Goal: Check status: Check status

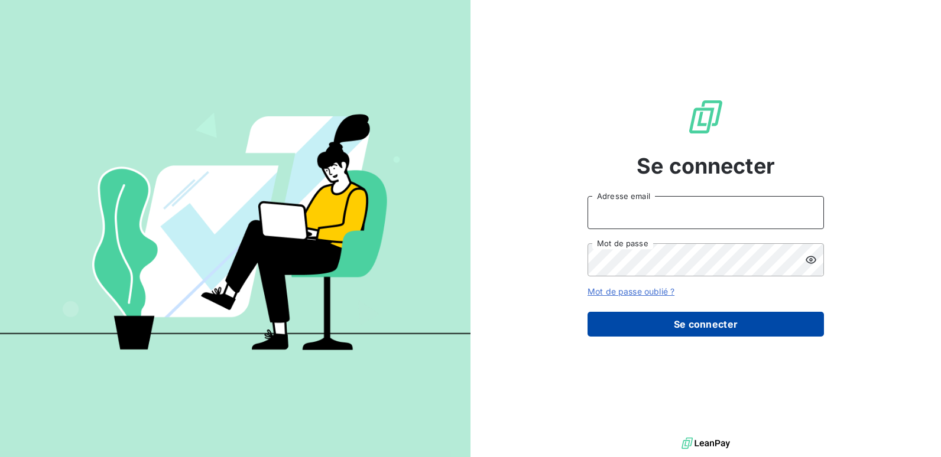
type input "[EMAIL_ADDRESS][DOMAIN_NAME]"
click at [648, 322] on button "Se connecter" at bounding box center [705, 324] width 236 height 25
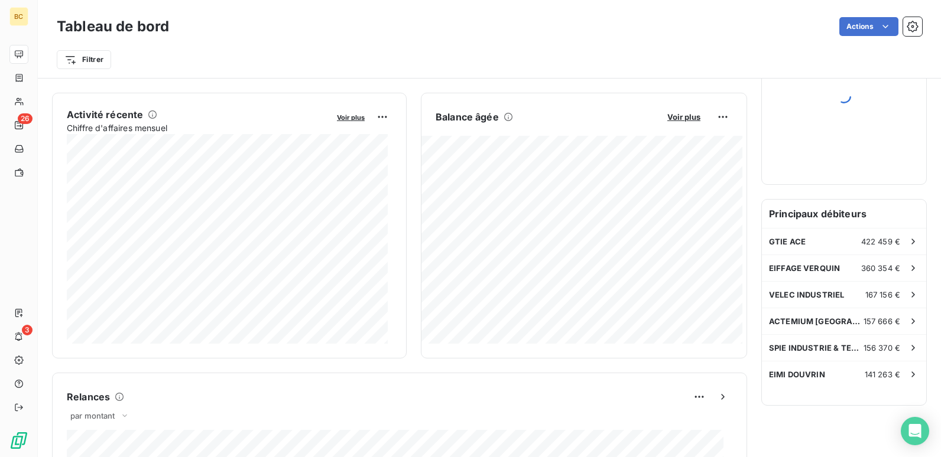
scroll to position [237, 0]
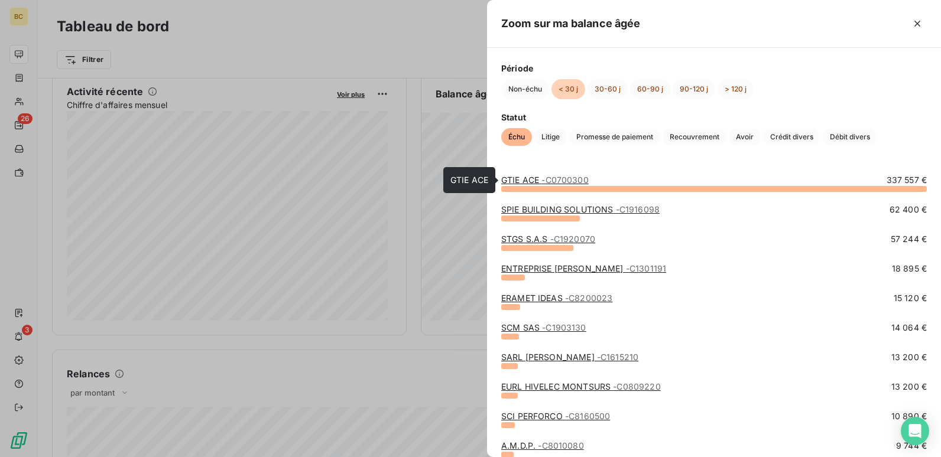
click at [552, 180] on span "- C0700300" at bounding box center [564, 180] width 47 height 10
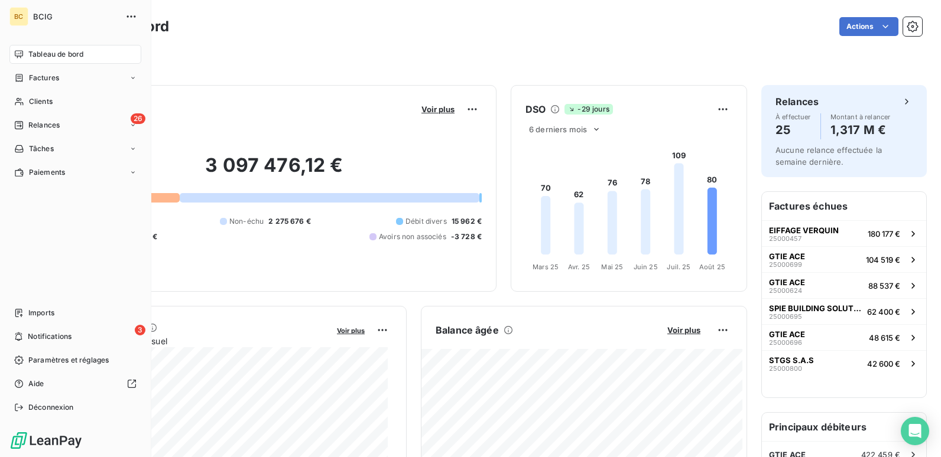
click at [26, 50] on div "Tableau de bord" at bounding box center [75, 54] width 132 height 19
click at [25, 122] on div "Relances" at bounding box center [37, 125] width 46 height 11
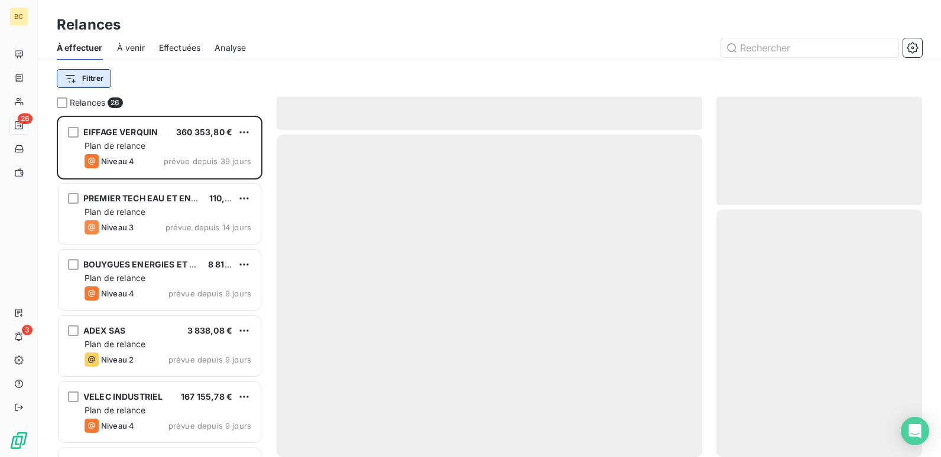
scroll to position [333, 197]
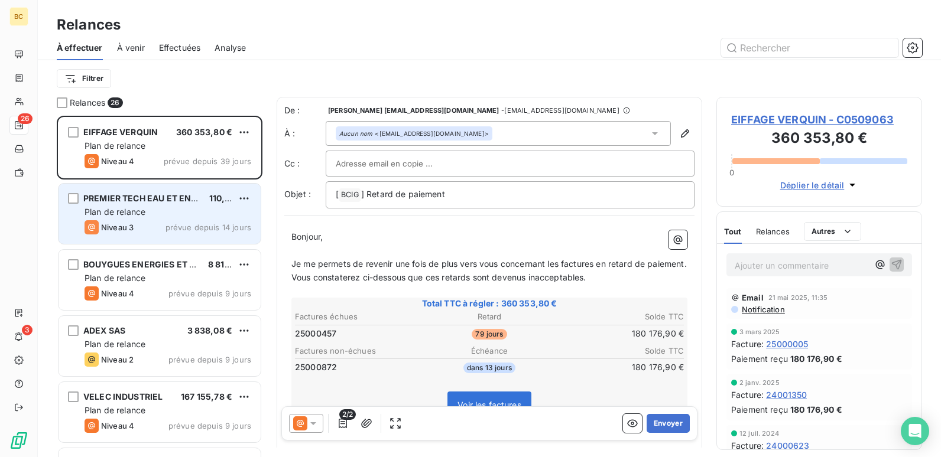
click at [145, 217] on div "Plan de relance" at bounding box center [168, 212] width 167 height 12
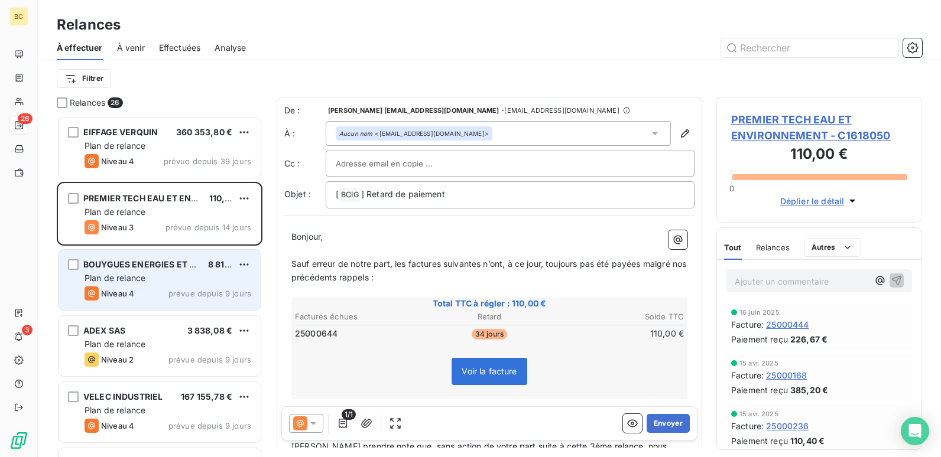
click at [147, 283] on div "Plan de relance" at bounding box center [168, 278] width 167 height 12
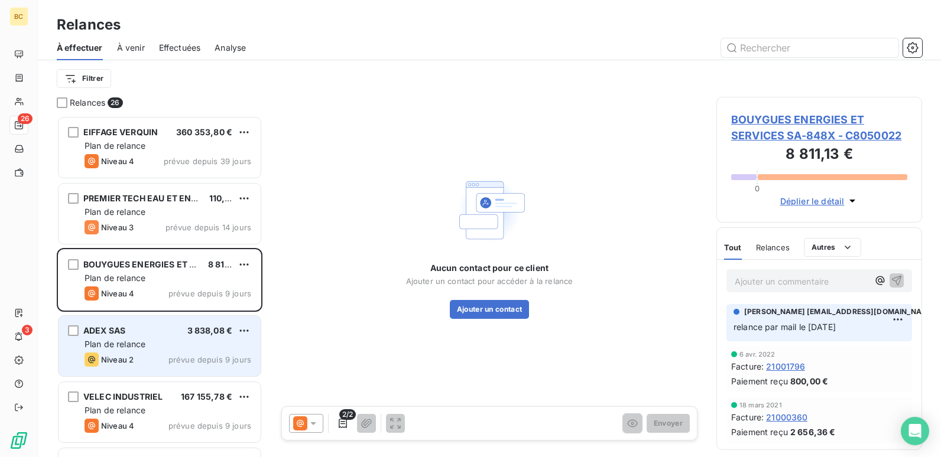
click at [152, 337] on div "ADEX SAS 3 838,08 € Plan de relance Niveau 2 prévue depuis 9 jours" at bounding box center [160, 346] width 202 height 60
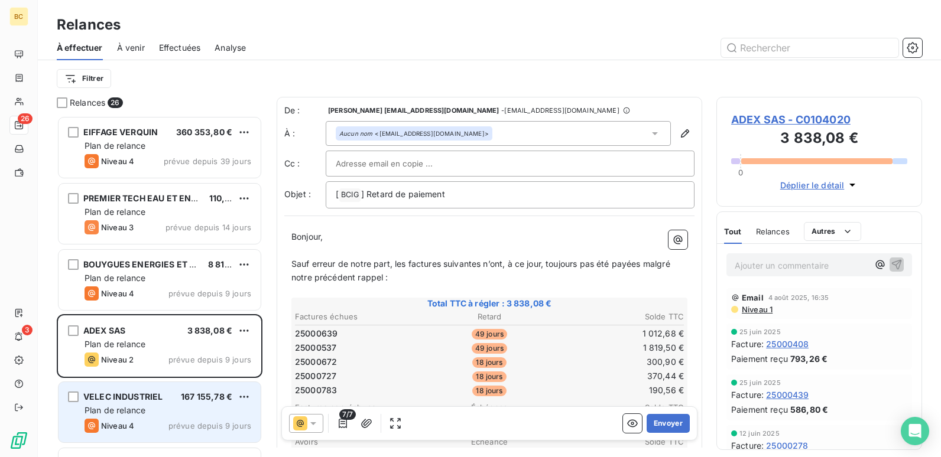
click at [158, 402] on div "VELEC INDUSTRIEL" at bounding box center [122, 397] width 79 height 12
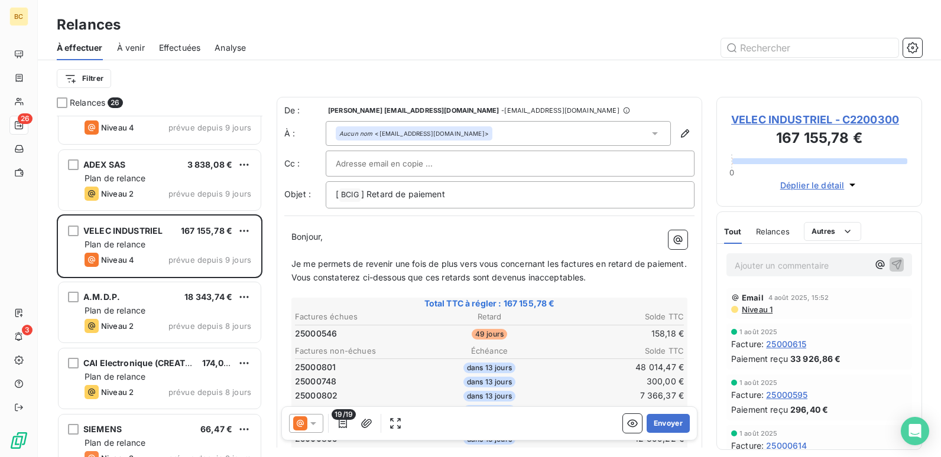
scroll to position [178, 0]
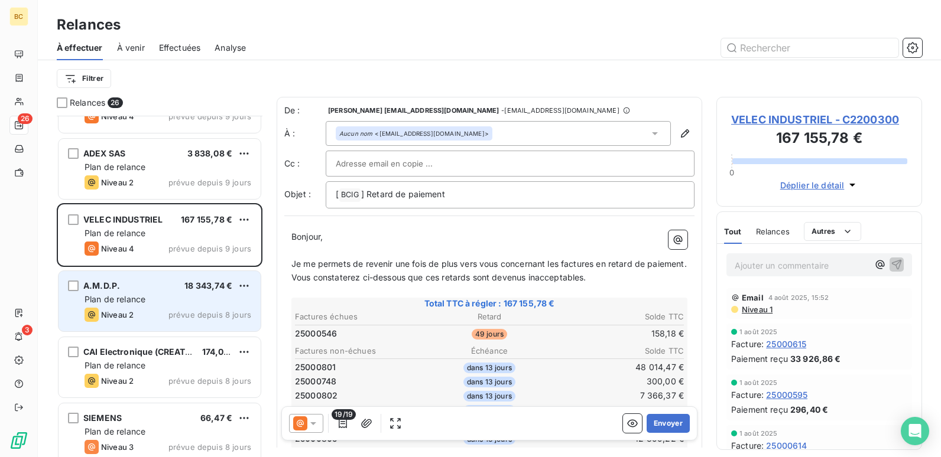
click at [129, 303] on span "Plan de relance" at bounding box center [115, 299] width 61 height 10
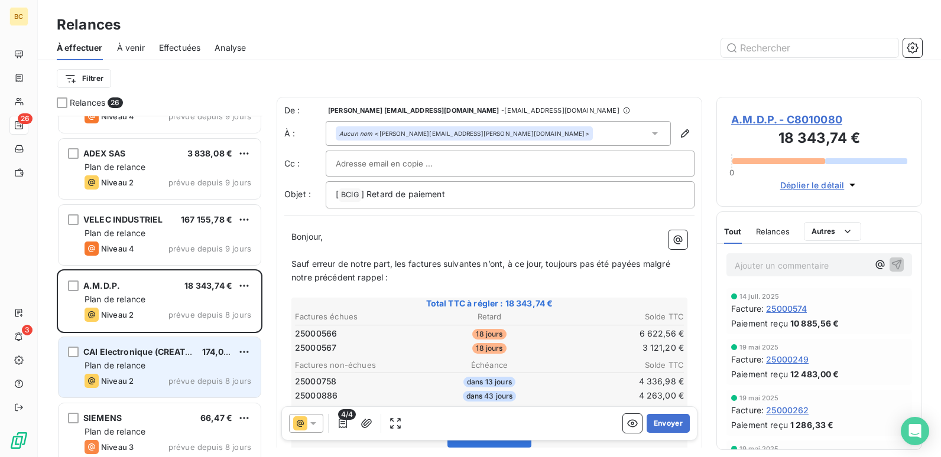
click at [124, 342] on div "CAI Electronique (CREATIQUE) 174,00 € Plan de relance Niveau 2 prévue depuis 8 …" at bounding box center [160, 367] width 202 height 60
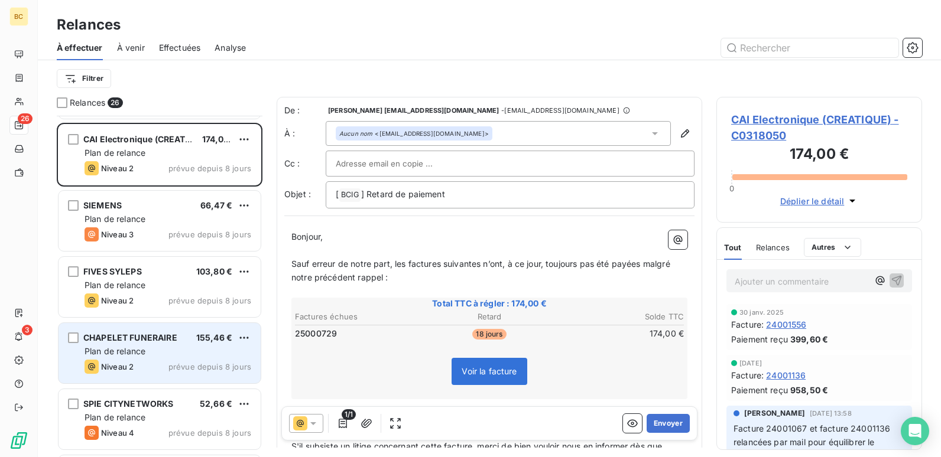
scroll to position [414, 0]
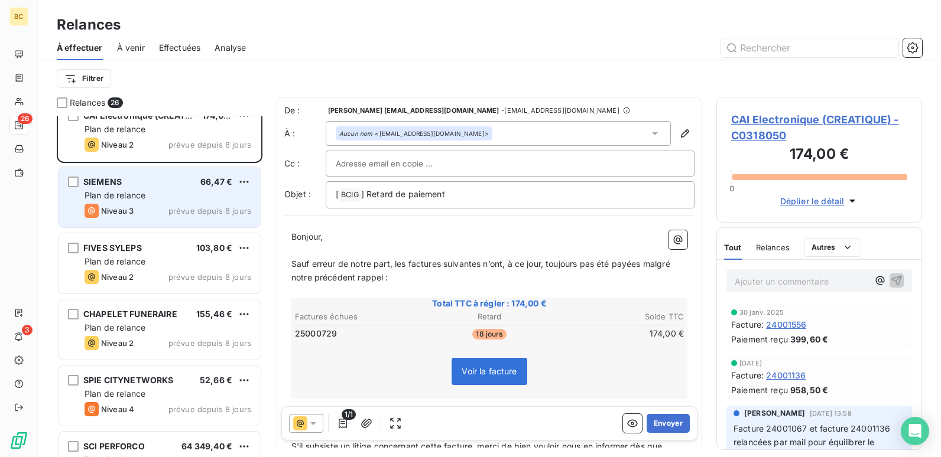
click at [132, 209] on span "Niveau 3" at bounding box center [117, 210] width 33 height 9
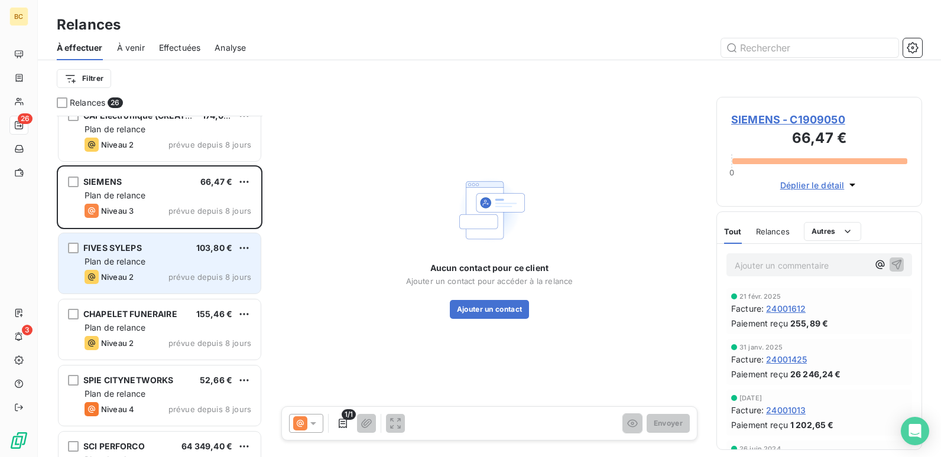
click at [131, 281] on span "Niveau 2" at bounding box center [117, 276] width 33 height 9
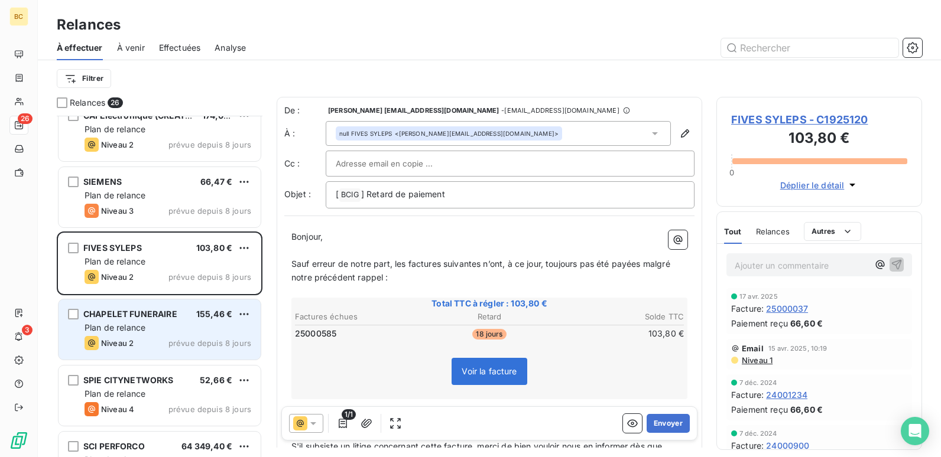
click at [152, 332] on div "Plan de relance" at bounding box center [168, 328] width 167 height 12
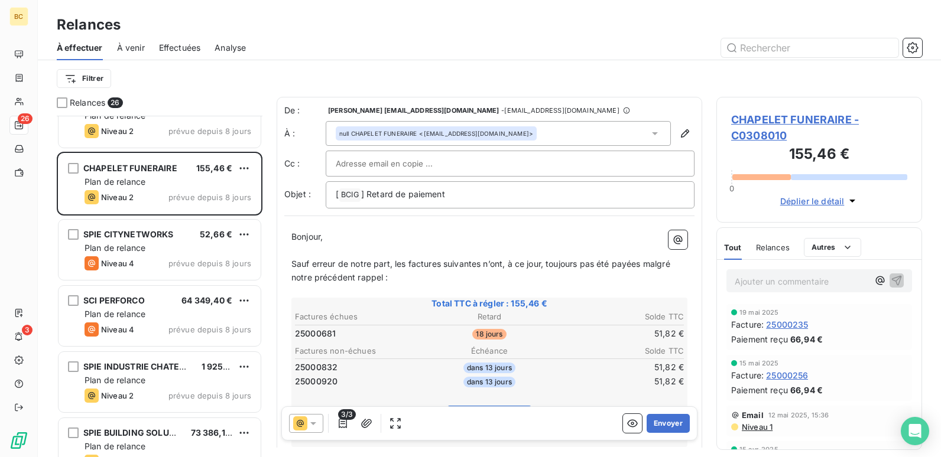
scroll to position [592, 0]
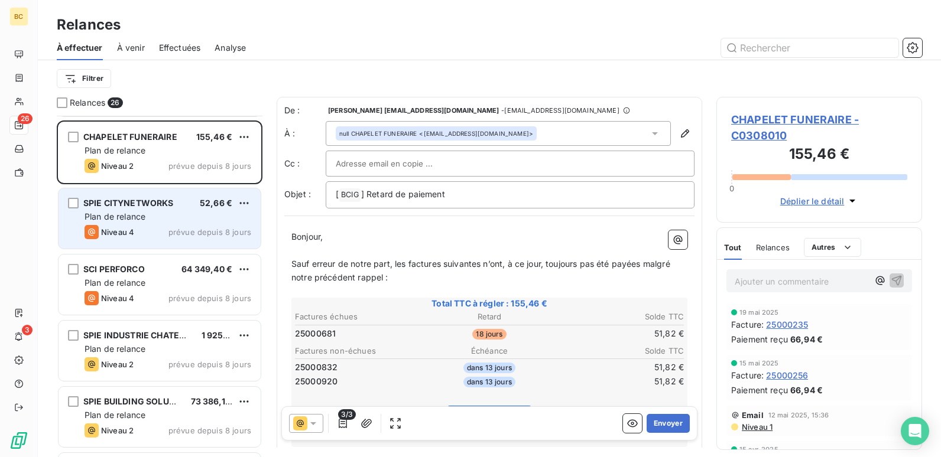
click at [116, 206] on span "SPIE CITYNETWORKS" at bounding box center [128, 203] width 90 height 10
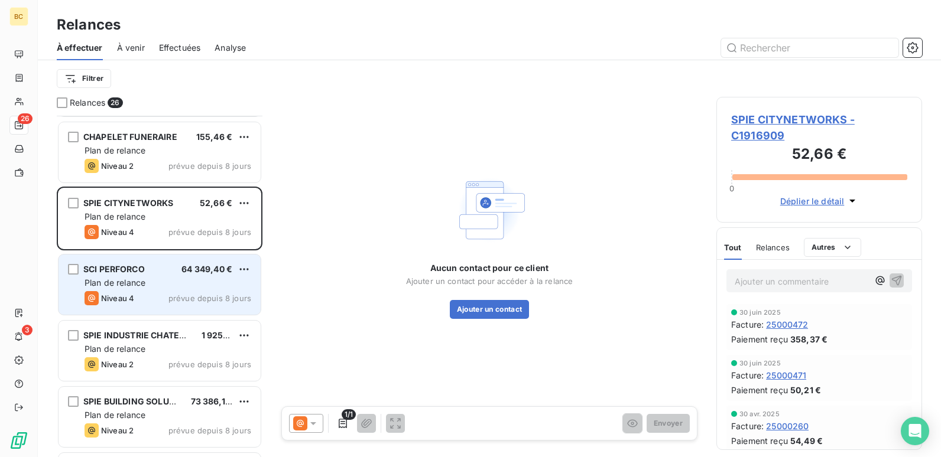
click at [131, 280] on span "Plan de relance" at bounding box center [115, 283] width 61 height 10
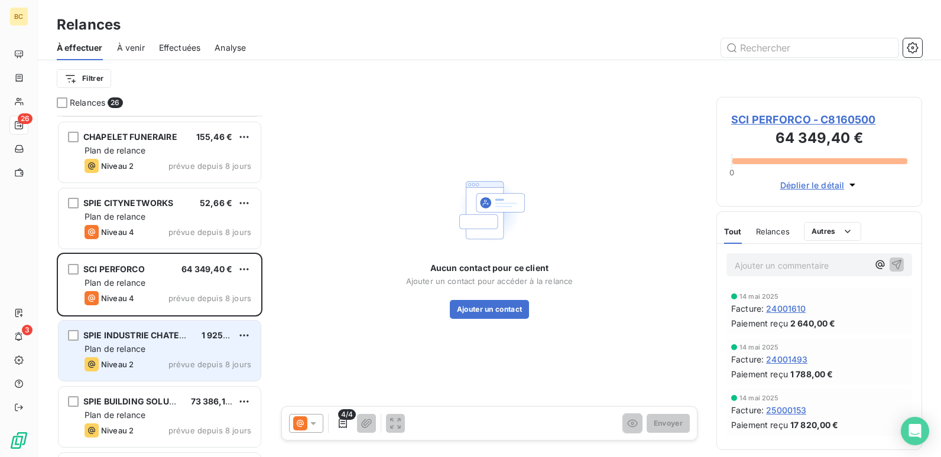
click at [130, 340] on div "SPIE INDUSTRIE CHATEAU GONTIER" at bounding box center [137, 336] width 109 height 12
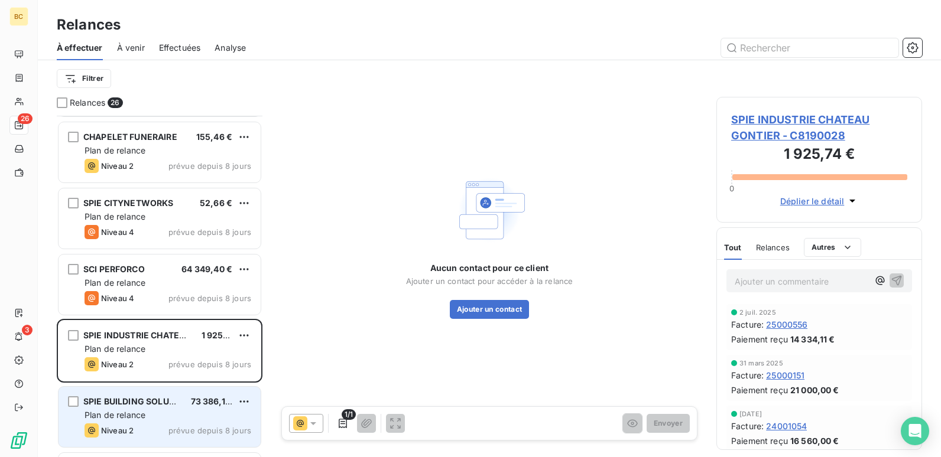
click at [150, 413] on div "Plan de relance" at bounding box center [168, 416] width 167 height 12
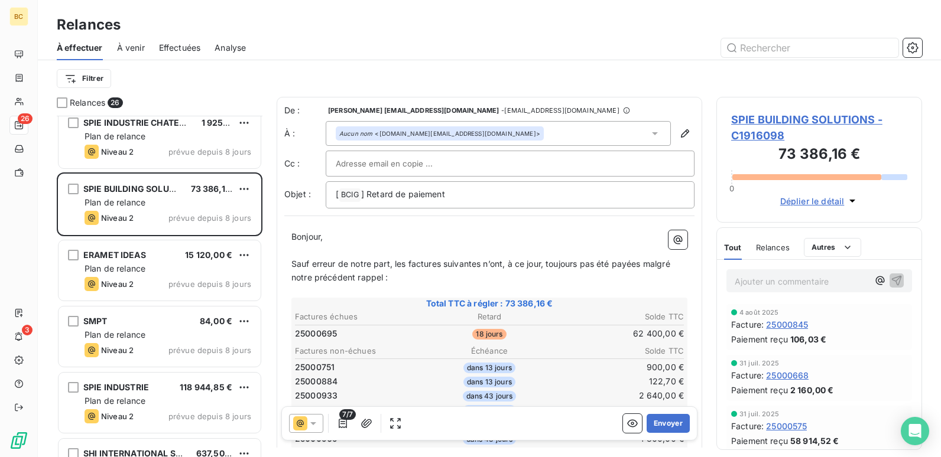
scroll to position [828, 0]
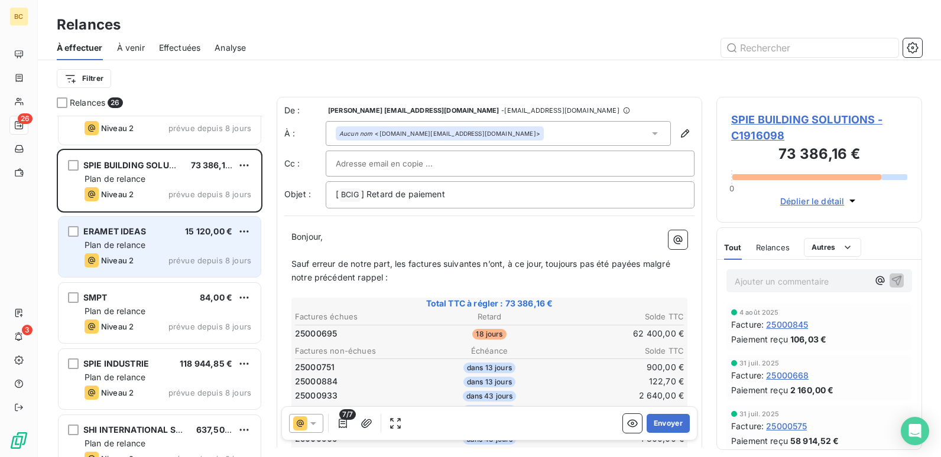
click at [134, 219] on div "ERAMET IDEAS 15 120,00 € Plan de relance Niveau 2 prévue depuis 8 jours" at bounding box center [160, 247] width 202 height 60
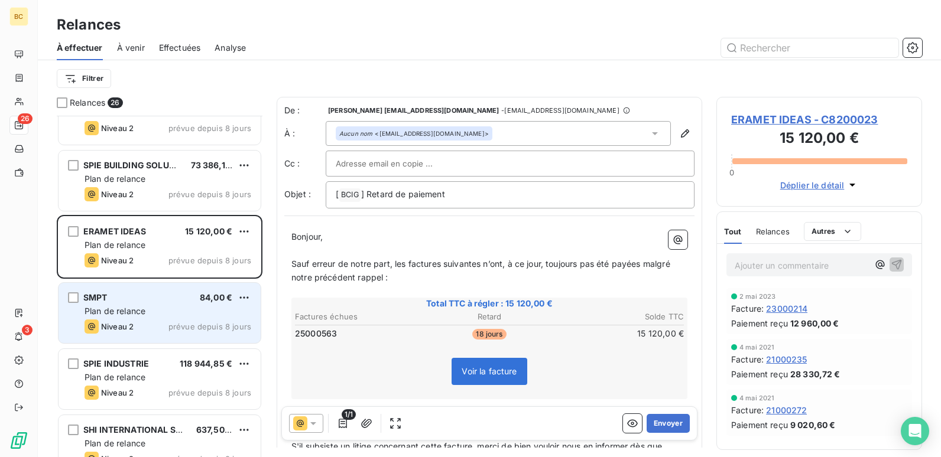
click at [137, 305] on div "SMPT 84,00 € Plan de relance Niveau 2 prévue depuis 8 jours" at bounding box center [160, 313] width 202 height 60
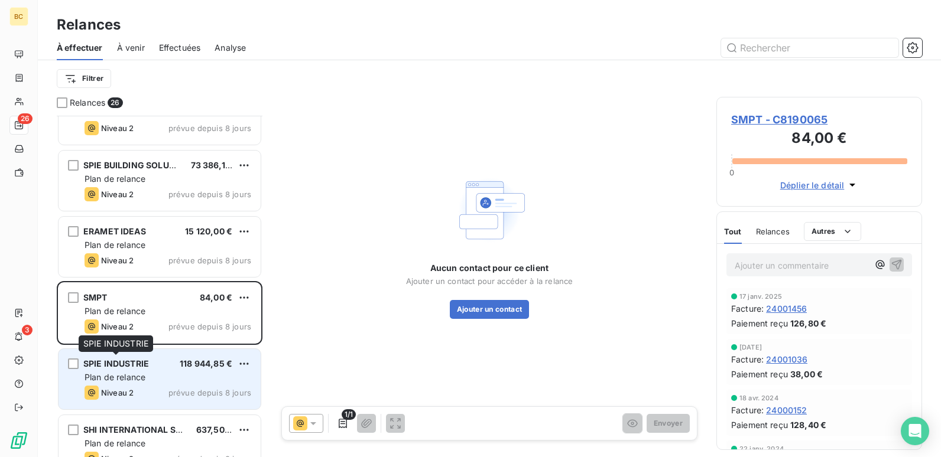
click at [147, 367] on span "SPIE INDUSTRIE" at bounding box center [116, 364] width 66 height 10
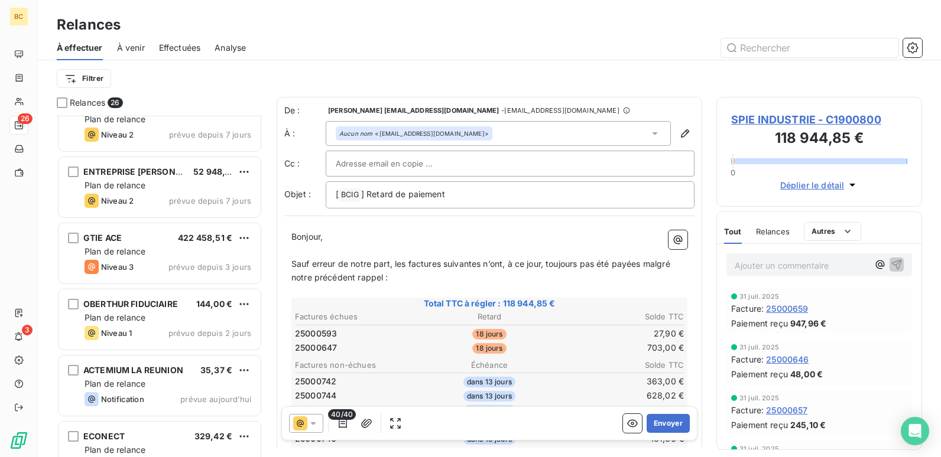
scroll to position [1380, 0]
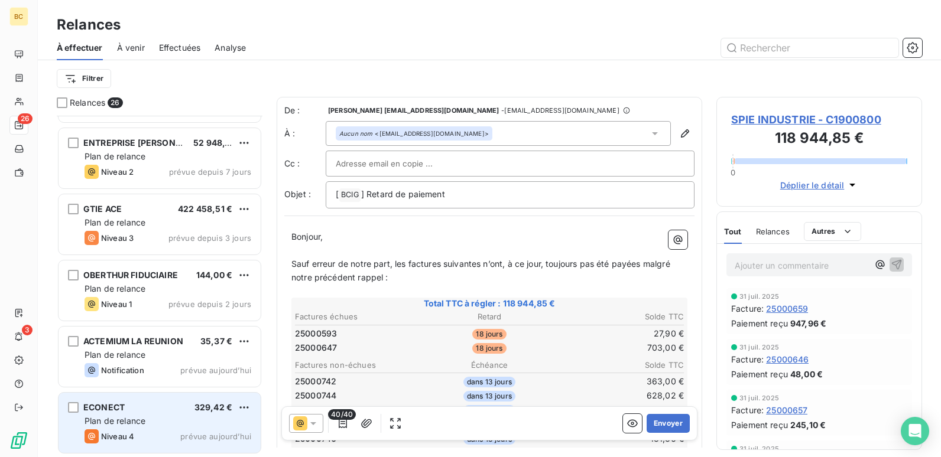
drag, startPoint x: 144, startPoint y: 434, endPoint x: 139, endPoint y: 427, distance: 9.3
click at [141, 433] on div "Niveau 4 prévue aujourd’hui" at bounding box center [168, 437] width 167 height 14
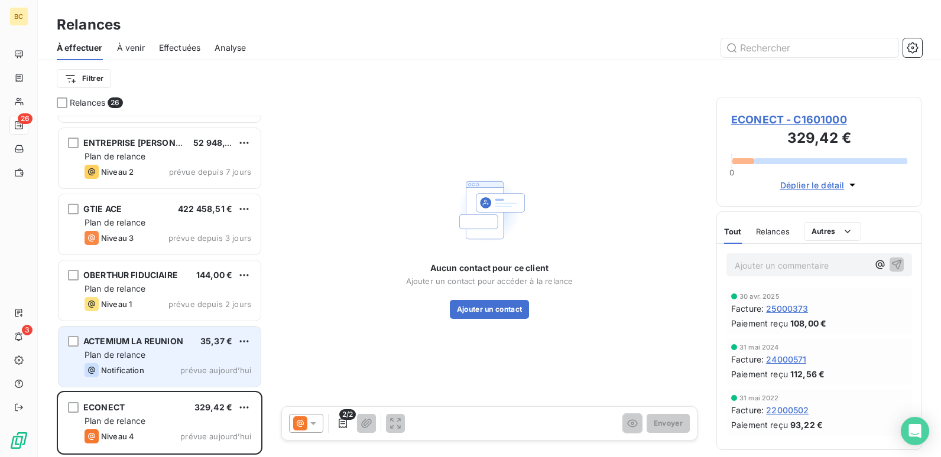
click at [132, 366] on span "Notification" at bounding box center [122, 370] width 43 height 9
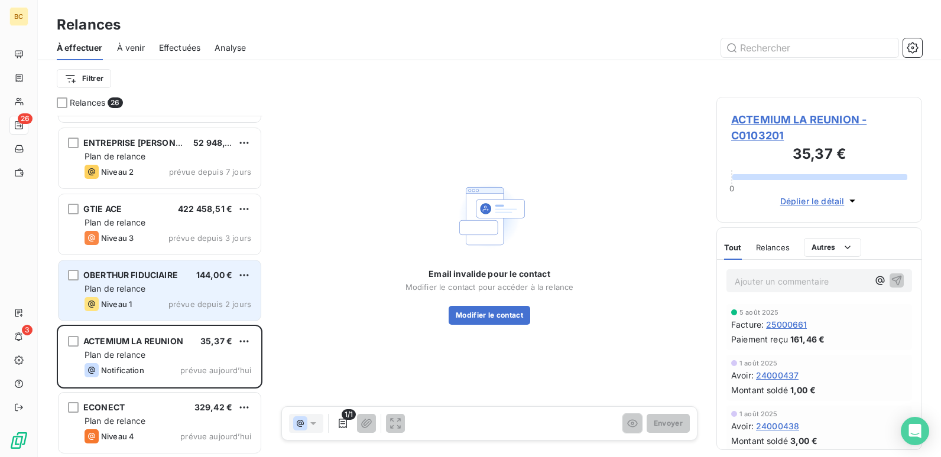
click at [151, 285] on div "Plan de relance" at bounding box center [168, 289] width 167 height 12
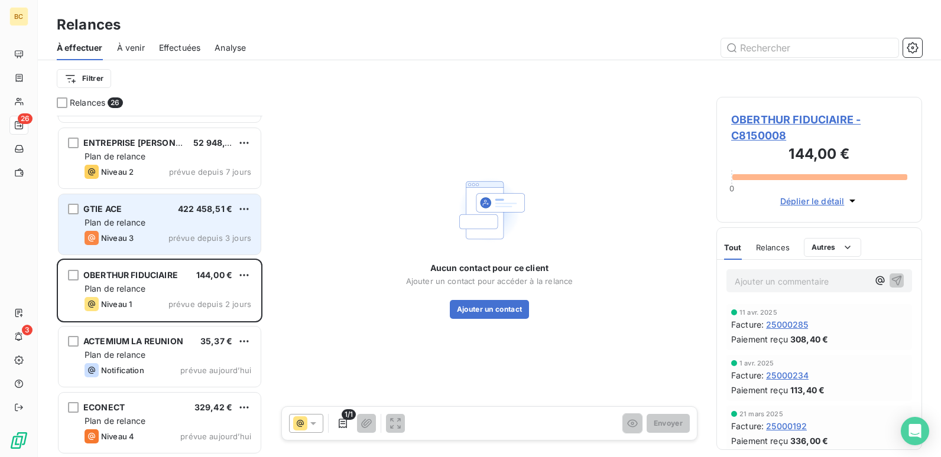
click at [153, 232] on div "Niveau 3 prévue depuis 3 jours" at bounding box center [168, 238] width 167 height 14
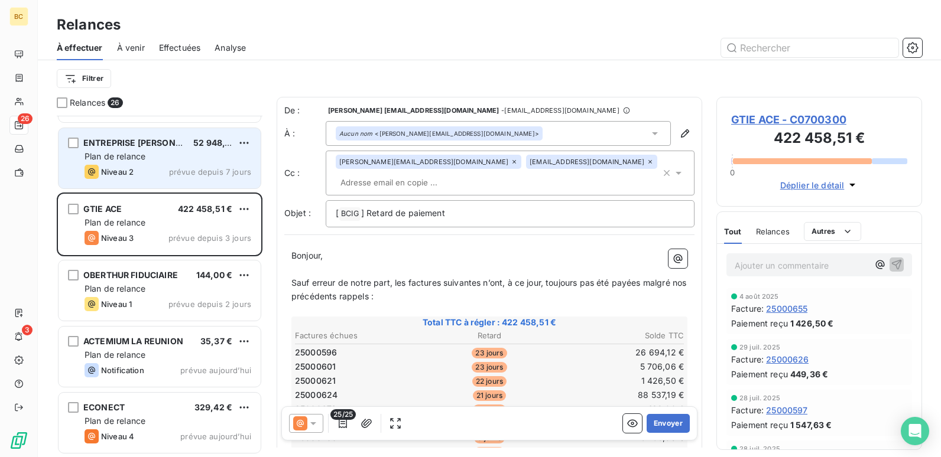
click at [157, 175] on div "Niveau 2 prévue depuis 7 jours" at bounding box center [168, 172] width 167 height 14
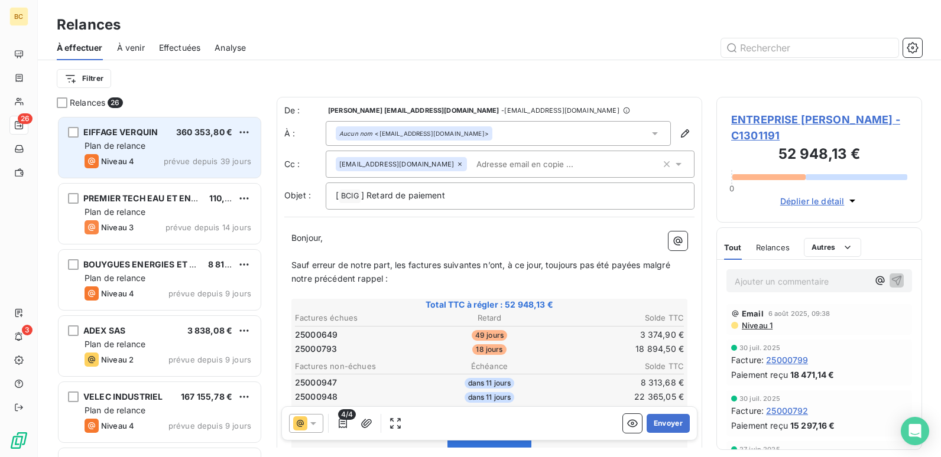
click at [157, 155] on div "Niveau 4 prévue depuis 39 jours" at bounding box center [168, 161] width 167 height 14
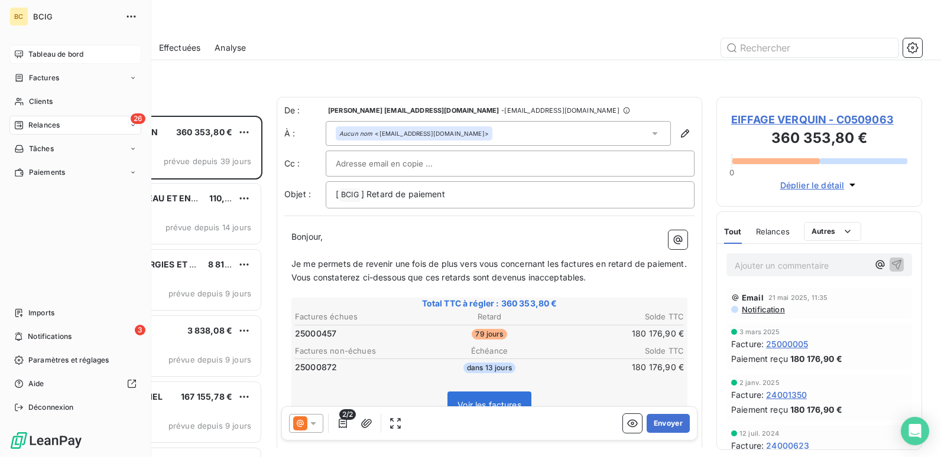
click at [46, 59] on span "Tableau de bord" at bounding box center [55, 54] width 55 height 11
